Goal: Task Accomplishment & Management: Use online tool/utility

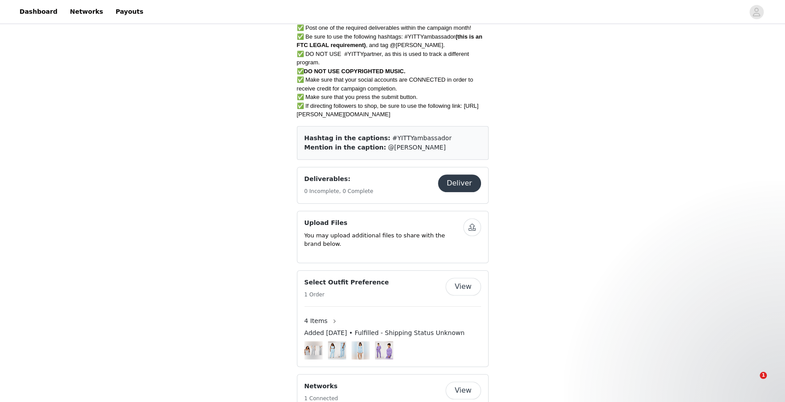
scroll to position [578, 0]
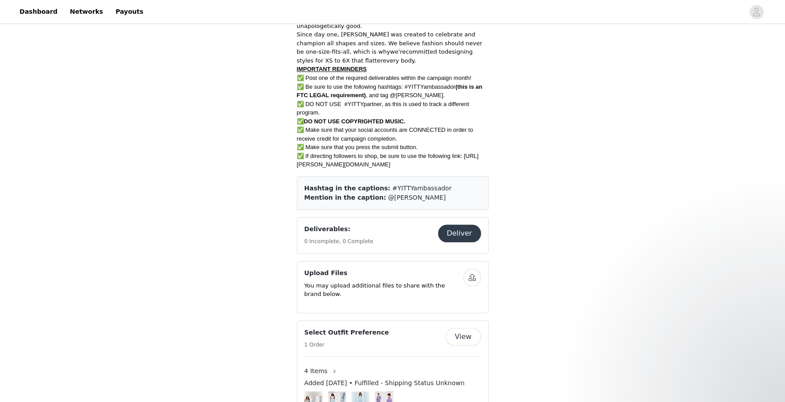
scroll to position [524, 0]
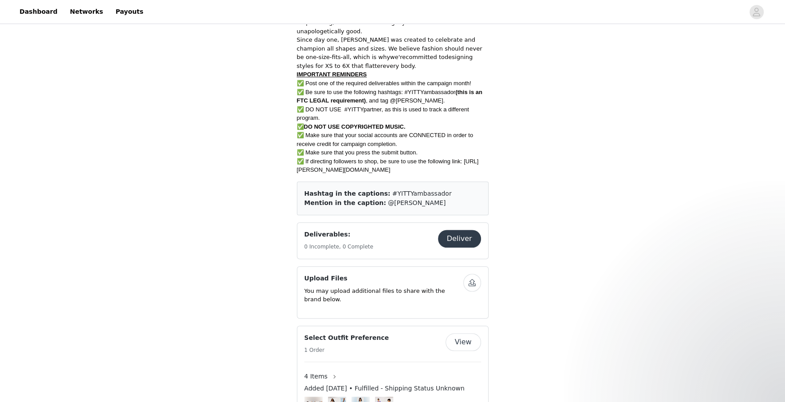
click at [454, 239] on button "Deliver" at bounding box center [459, 239] width 43 height 18
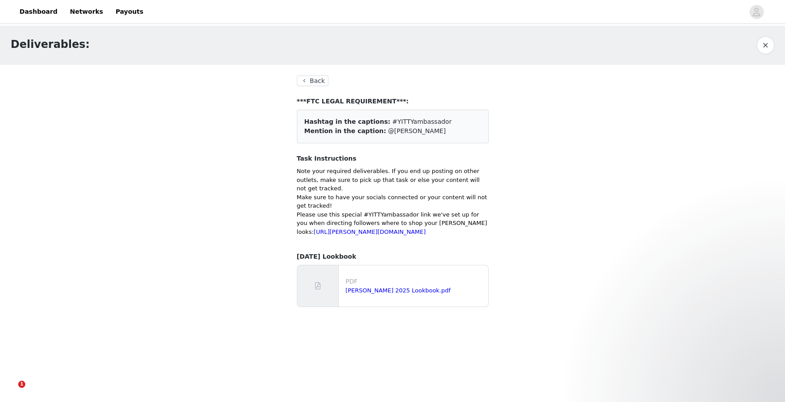
drag, startPoint x: 323, startPoint y: 242, endPoint x: 295, endPoint y: 220, distance: 35.7
click at [295, 220] on section "Back ***FTC LEGAL REQUIREMENT***: Hashtag in the captions: #YITTYambassador Men…" at bounding box center [392, 195] width 213 height 260
copy link "https://yitty.fabletics.com/?utm_medium=influencers&utm_source=microinfluencers…"
click at [384, 294] on link "AUGUST YITTY 2025 Lookbook.pdf" at bounding box center [398, 290] width 105 height 7
